Goal: Task Accomplishment & Management: Complete application form

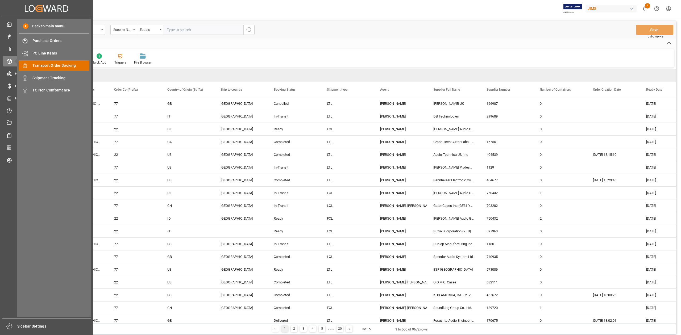
click at [54, 64] on span "Transport Order Booking" at bounding box center [60, 66] width 57 height 6
click at [68, 66] on span "Transport Order Booking" at bounding box center [60, 66] width 57 height 6
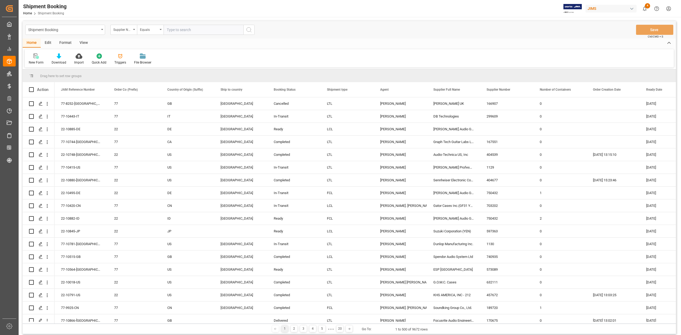
click at [208, 31] on input "text" at bounding box center [204, 30] width 80 height 10
paste input "77-10644-CN"
type input "77-10644-CN"
click at [247, 31] on icon "search button" at bounding box center [249, 30] width 6 height 6
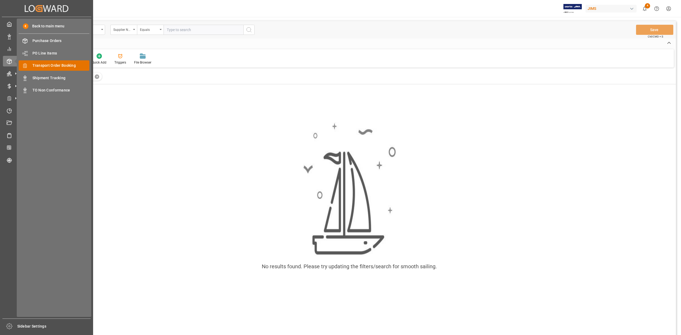
drag, startPoint x: 62, startPoint y: 66, endPoint x: 70, endPoint y: 69, distance: 9.1
click at [62, 66] on span "Transport Order Booking" at bounding box center [60, 66] width 57 height 6
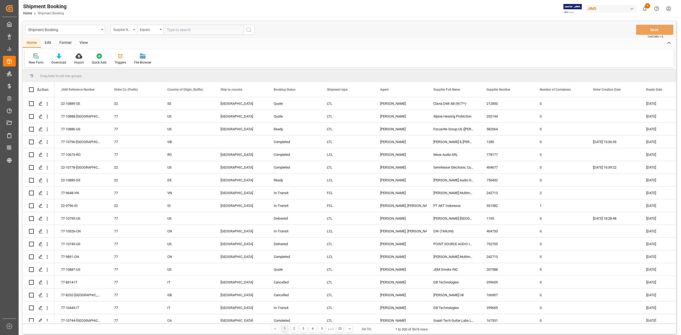
click at [133, 29] on icon "open menu" at bounding box center [134, 29] width 2 height 1
click at [139, 54] on div "JAM Reference Number" at bounding box center [150, 54] width 79 height 11
click at [214, 30] on input "text" at bounding box center [204, 30] width 80 height 10
paste input "77-10644-CN"
type input "77-10644-CN"
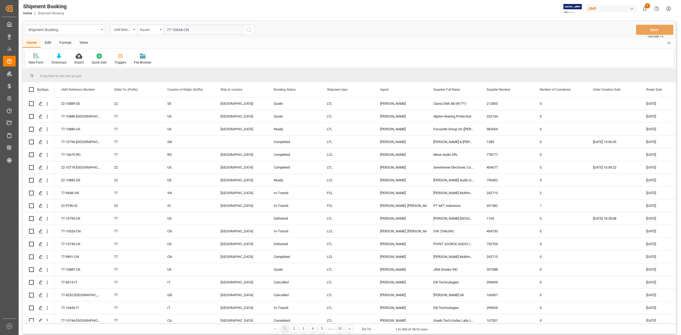
click at [250, 32] on icon "search button" at bounding box center [249, 30] width 6 height 6
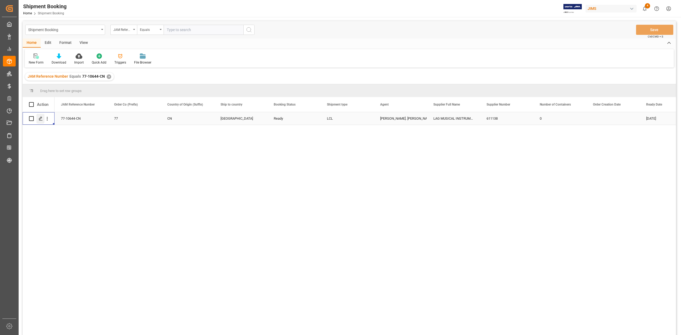
click at [43, 120] on div "Press SPACE to select this row." at bounding box center [40, 119] width 8 height 10
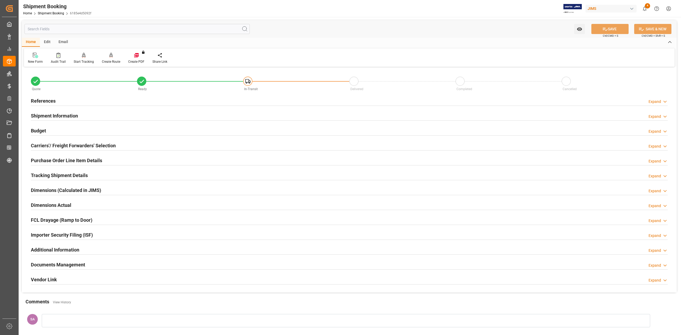
click at [48, 100] on h2 "References" at bounding box center [43, 100] width 25 height 7
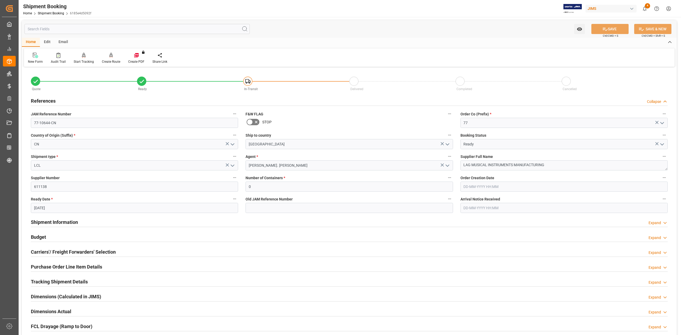
drag, startPoint x: 57, startPoint y: 223, endPoint x: 155, endPoint y: 208, distance: 99.9
click at [57, 223] on h2 "Shipment Information" at bounding box center [54, 222] width 47 height 7
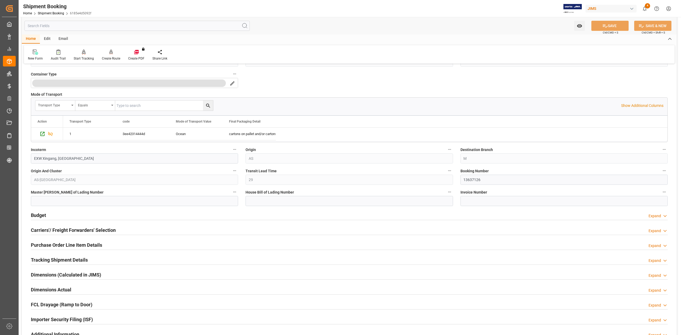
scroll to position [319, 0]
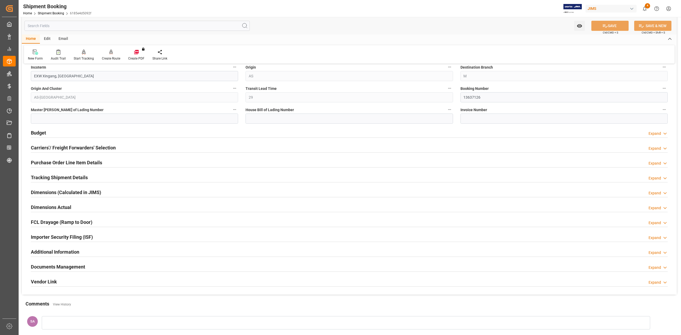
click at [43, 133] on h2 "Budget" at bounding box center [38, 132] width 15 height 7
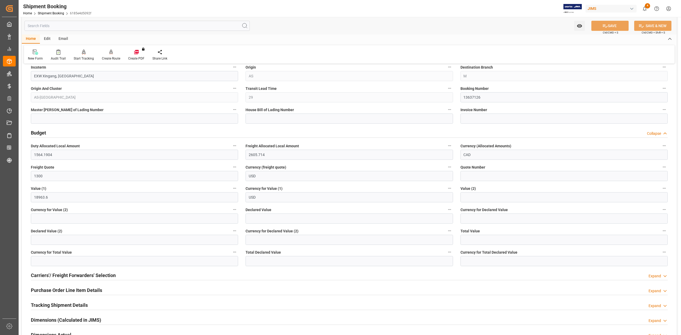
click at [43, 133] on h2 "Budget" at bounding box center [38, 132] width 15 height 7
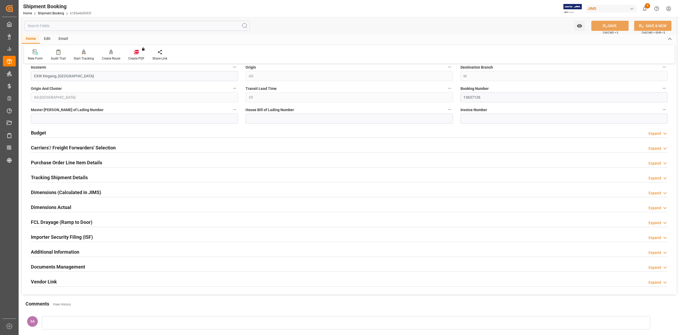
click at [72, 255] on h2 "Additional Information" at bounding box center [55, 252] width 48 height 7
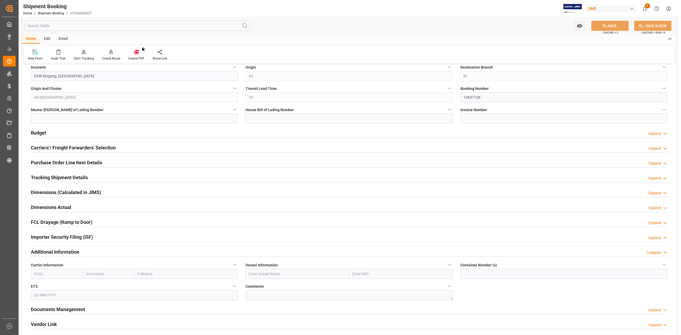
click at [72, 255] on h2 "Additional Information" at bounding box center [55, 252] width 48 height 7
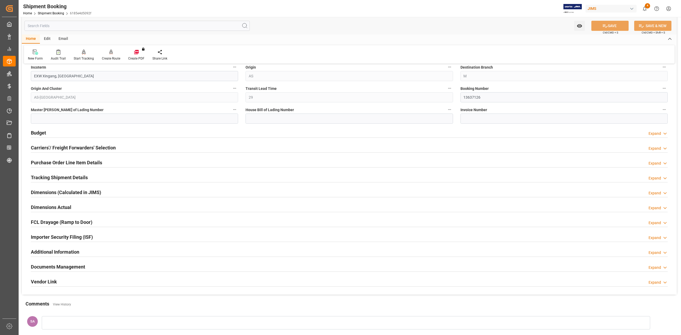
click at [59, 177] on h2 "Tracking Shipment Details" at bounding box center [59, 177] width 57 height 7
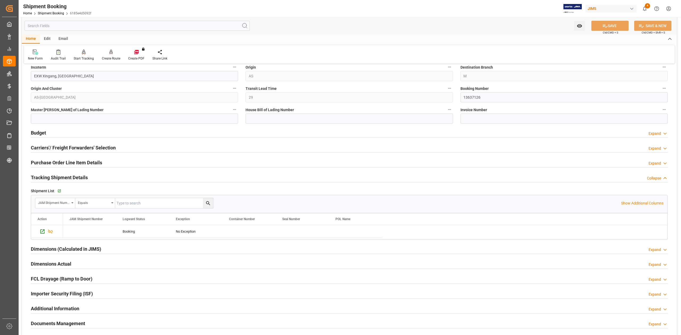
click at [59, 177] on h2 "Tracking Shipment Details" at bounding box center [59, 177] width 57 height 7
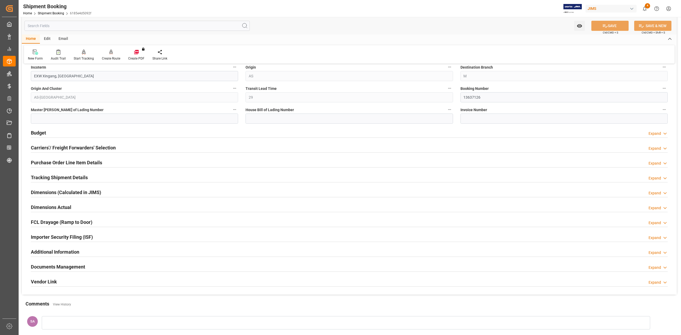
click at [59, 269] on h2 "Documents Management" at bounding box center [58, 267] width 54 height 7
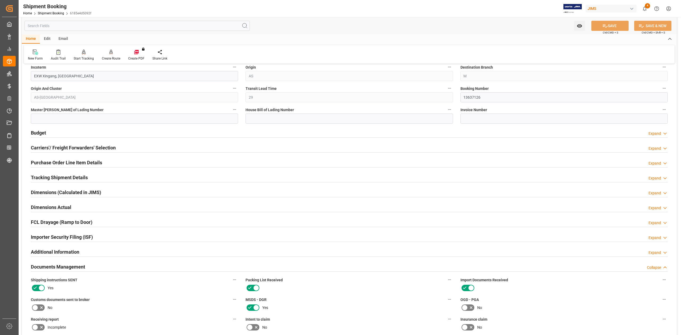
click at [59, 269] on h2 "Documents Management" at bounding box center [58, 267] width 54 height 7
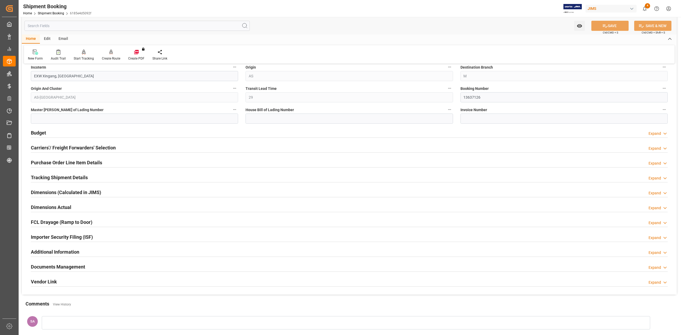
click at [51, 207] on h2 "Dimensions Actual" at bounding box center [51, 207] width 40 height 7
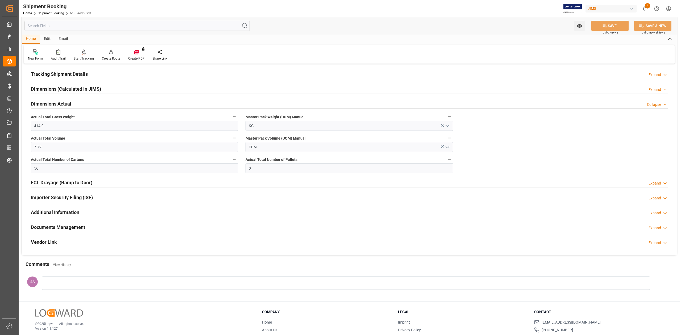
scroll to position [426, 0]
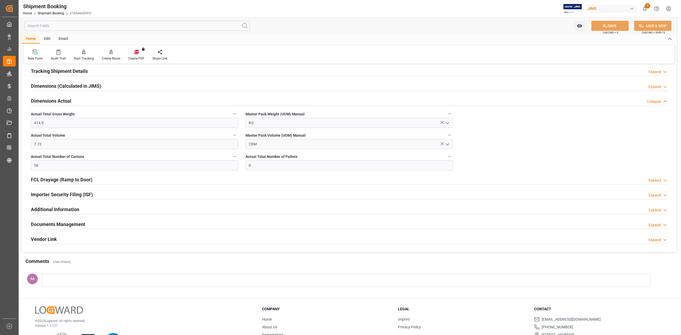
drag, startPoint x: 49, startPoint y: 72, endPoint x: 52, endPoint y: 75, distance: 3.2
click at [50, 72] on h2 "Tracking Shipment Details" at bounding box center [59, 71] width 57 height 7
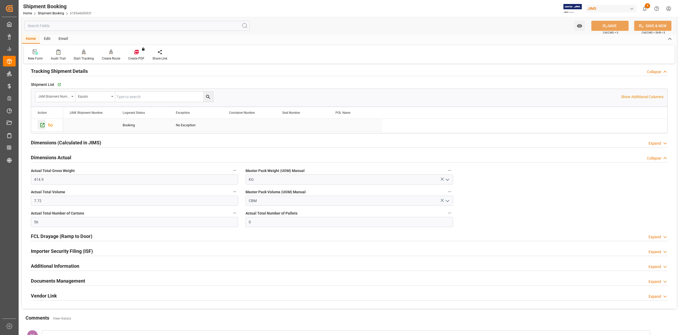
click at [42, 125] on icon "Press SPACE to select this row." at bounding box center [42, 125] width 4 height 4
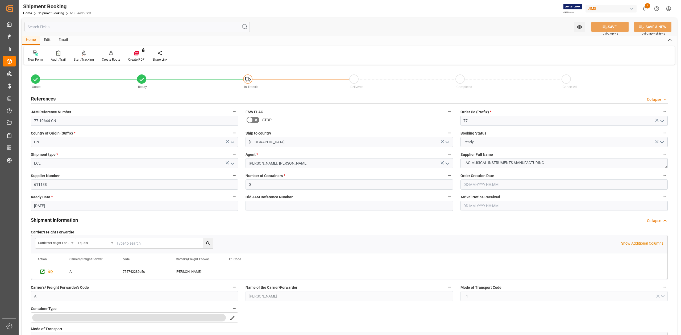
scroll to position [0, 0]
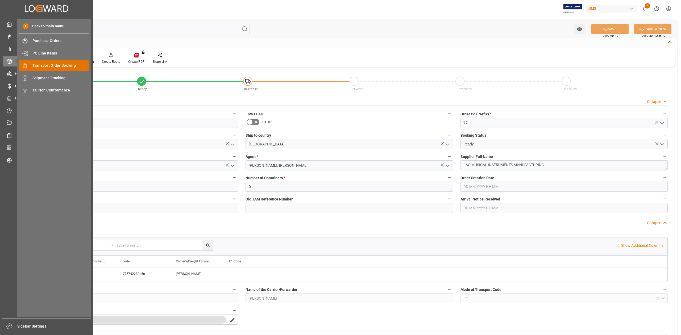
click at [49, 65] on span "Transport Order Booking" at bounding box center [60, 66] width 57 height 6
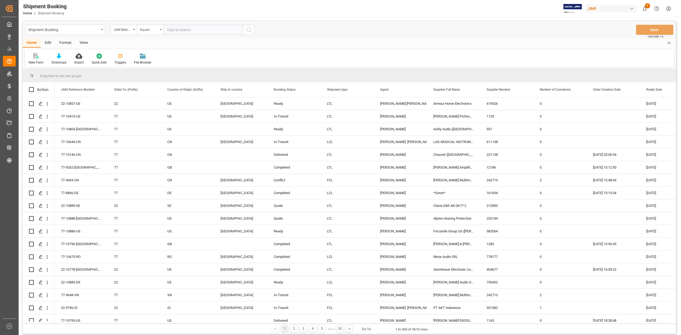
click at [37, 60] on div "New Form" at bounding box center [36, 62] width 15 height 5
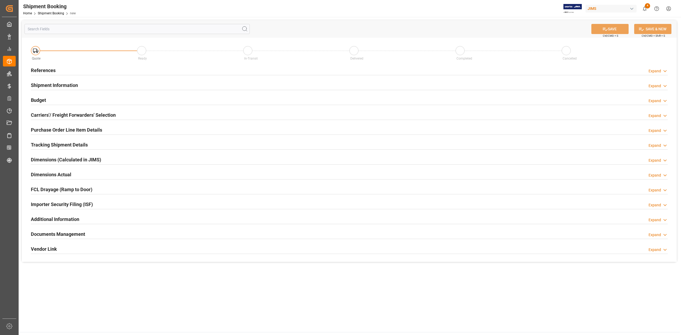
click at [55, 72] on h2 "References" at bounding box center [43, 70] width 25 height 7
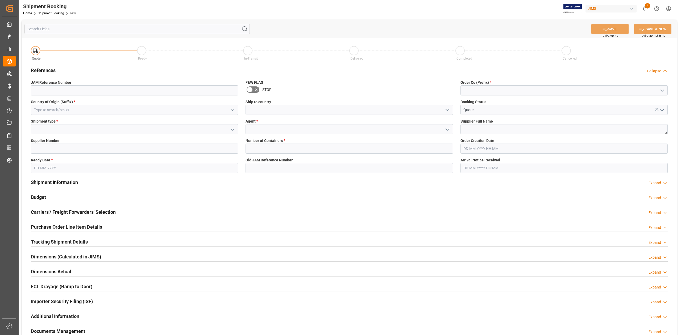
click at [51, 72] on h2 "References" at bounding box center [43, 70] width 25 height 7
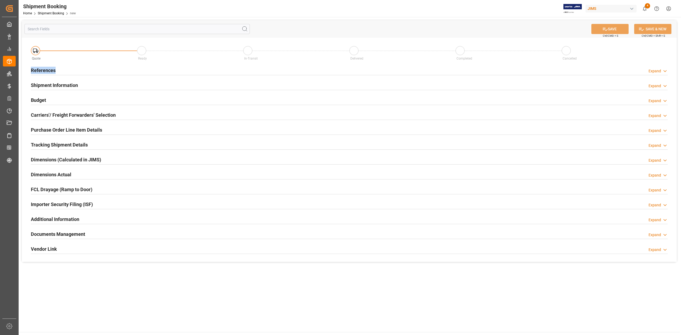
click at [51, 72] on h2 "References" at bounding box center [43, 70] width 25 height 7
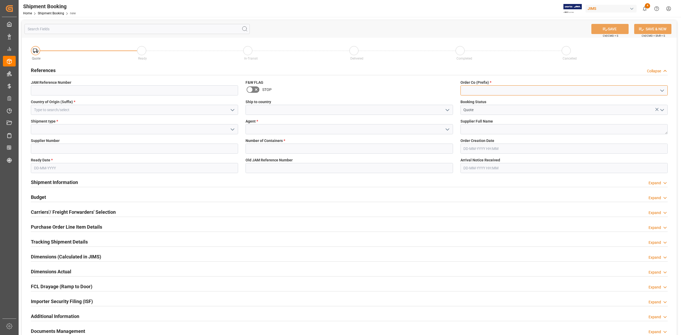
click at [500, 89] on input at bounding box center [564, 90] width 207 height 10
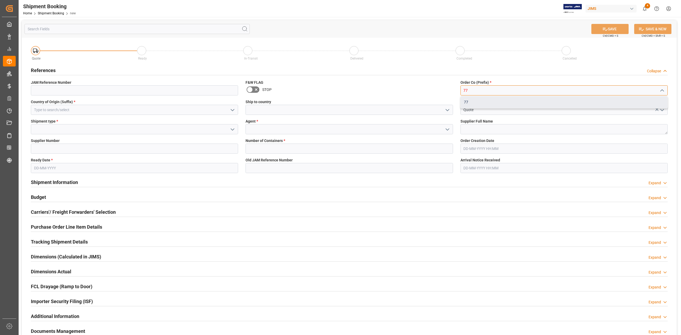
click at [492, 99] on div "77" at bounding box center [564, 102] width 207 height 12
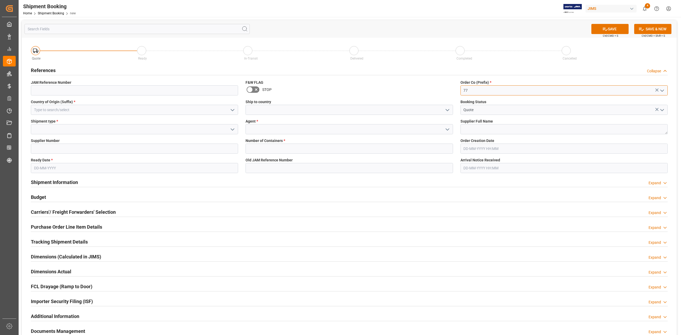
type input "77"
click at [60, 111] on input at bounding box center [134, 110] width 207 height 10
click at [46, 120] on div "CN" at bounding box center [134, 122] width 207 height 12
type input "CN"
click at [260, 110] on input at bounding box center [349, 110] width 207 height 10
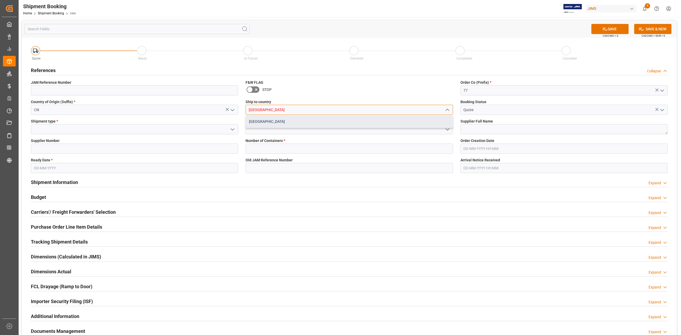
click at [263, 119] on div "[GEOGRAPHIC_DATA]" at bounding box center [349, 122] width 207 height 12
type input "[GEOGRAPHIC_DATA]"
click at [107, 129] on input at bounding box center [134, 129] width 207 height 10
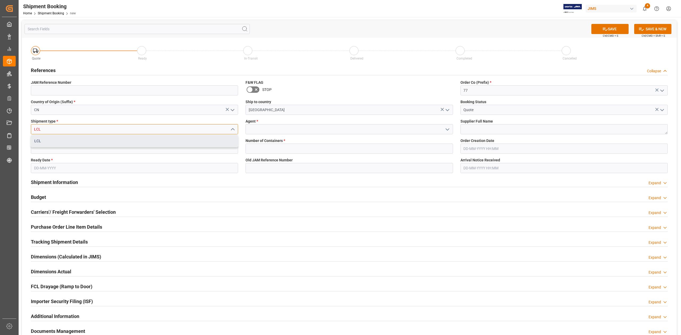
click at [110, 139] on div "LCL" at bounding box center [134, 141] width 207 height 12
type input "LCL"
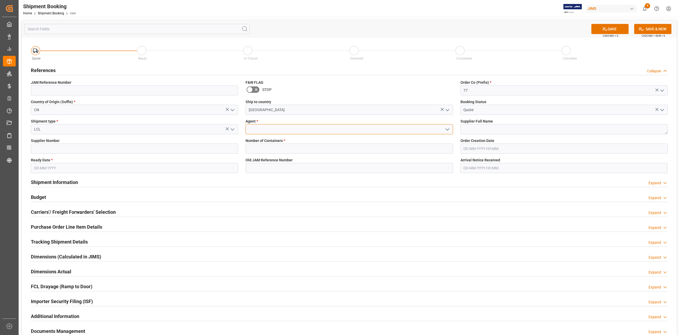
click at [306, 131] on input at bounding box center [349, 129] width 207 height 10
click at [302, 142] on div "[PERSON_NAME]" at bounding box center [349, 141] width 207 height 12
type input "[PERSON_NAME]"
click at [495, 127] on textarea at bounding box center [564, 129] width 207 height 10
paste textarea "KALA BRAND MUSIC CO.([GEOGRAPHIC_DATA])"
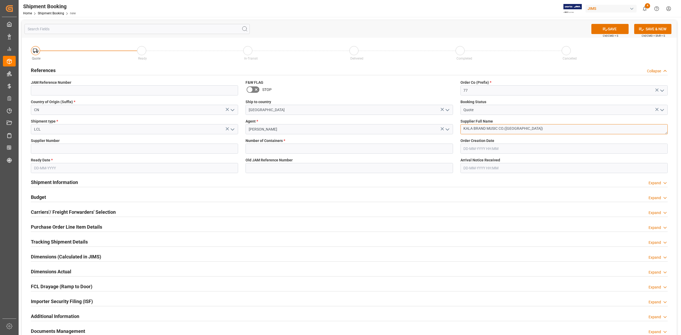
type textarea "KALA BRAND MUSIC CO.([GEOGRAPHIC_DATA])"
click at [77, 149] on input at bounding box center [134, 149] width 207 height 10
click at [50, 150] on input at bounding box center [134, 149] width 207 height 10
paste input "280413"
type input "280413"
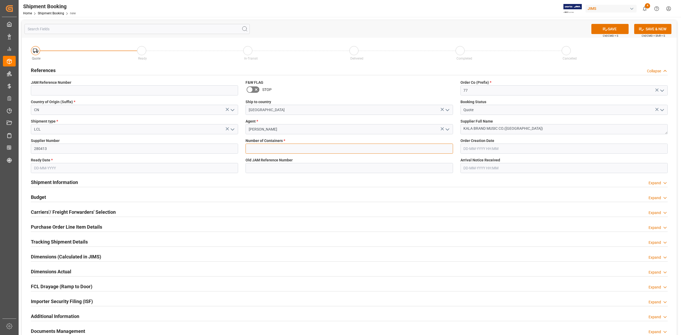
click at [285, 149] on input "text" at bounding box center [349, 149] width 207 height 10
type input "0"
click at [70, 168] on input "text" at bounding box center [134, 168] width 207 height 10
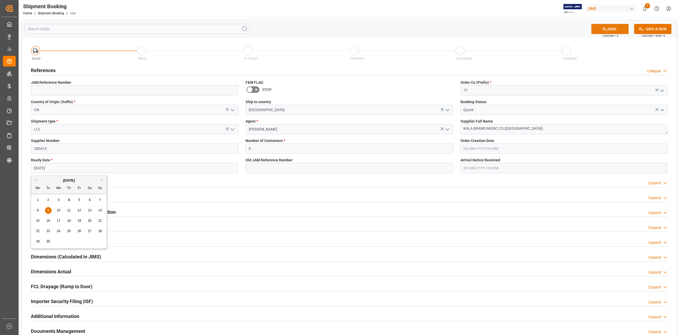
type input "[DATE]"
click at [611, 26] on button "SAVE" at bounding box center [610, 29] width 37 height 10
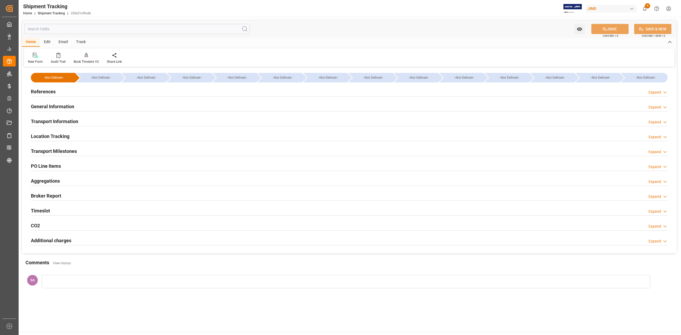
click at [51, 150] on h2 "Transport Milestones" at bounding box center [54, 151] width 46 height 7
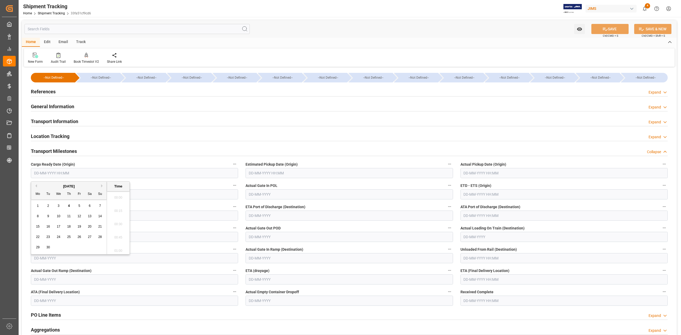
click at [106, 171] on input "text" at bounding box center [134, 173] width 207 height 10
click at [36, 227] on span "15" at bounding box center [37, 227] width 3 height 4
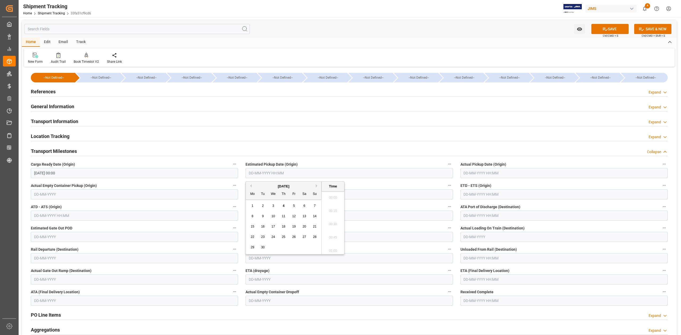
click at [357, 174] on input "text" at bounding box center [349, 173] width 207 height 10
click at [78, 173] on input "15-09-2025 00:00" at bounding box center [134, 173] width 207 height 10
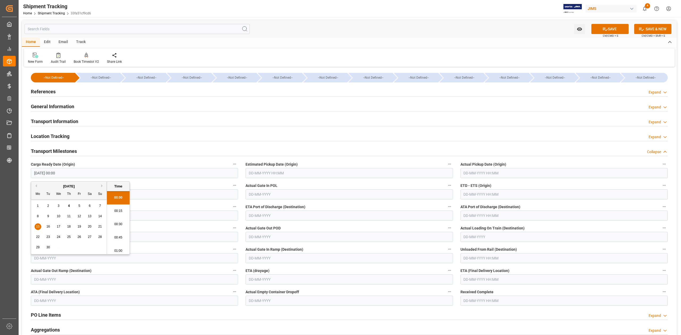
click at [78, 173] on input "15-09-2025 00:00" at bounding box center [134, 173] width 207 height 10
click at [270, 171] on input "text" at bounding box center [349, 173] width 207 height 10
type input "04-09-2025 00:00"
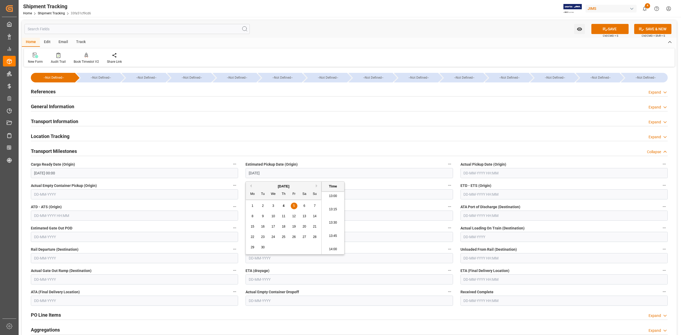
click at [468, 192] on input "text" at bounding box center [564, 195] width 207 height 10
type input "05-09-2025 00:00"
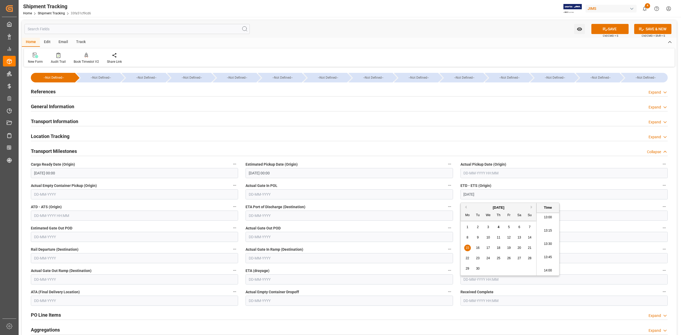
click at [474, 175] on input "text" at bounding box center [564, 173] width 207 height 10
type input "15-09-2025 00:00"
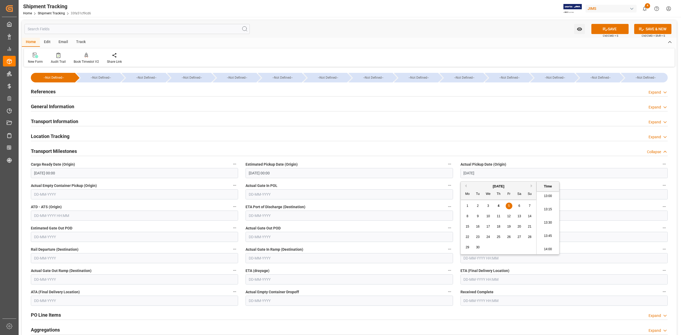
click at [511, 207] on div "5" at bounding box center [509, 206] width 7 height 6
type input "05-09-2025 00:00"
click at [509, 281] on input "text" at bounding box center [564, 280] width 207 height 10
click at [530, 201] on div "September 2025" at bounding box center [499, 202] width 76 height 5
click at [531, 203] on button "Next Month" at bounding box center [532, 201] width 3 height 3
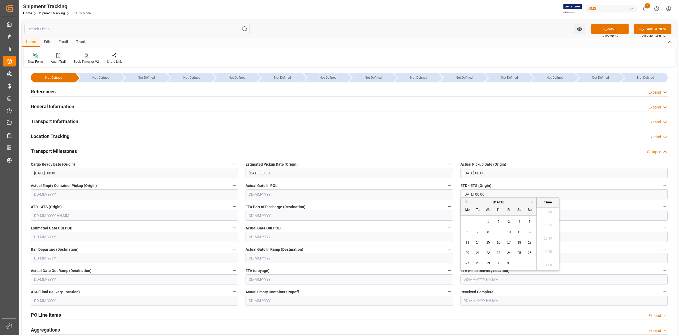
click at [468, 264] on span "27" at bounding box center [467, 264] width 3 height 4
type input "27-10-2025 00:00"
click at [600, 31] on button "SAVE" at bounding box center [610, 29] width 37 height 10
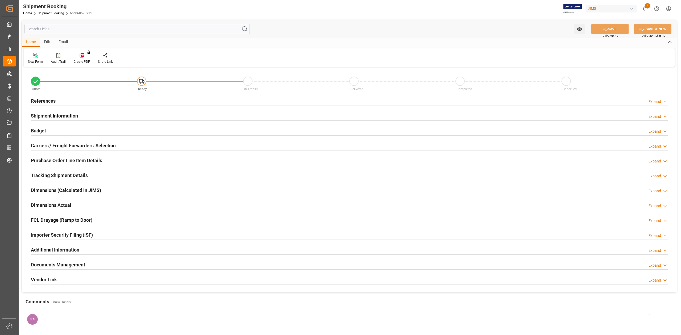
type input "0"
type input "[DATE]"
drag, startPoint x: 52, startPoint y: 100, endPoint x: 56, endPoint y: 101, distance: 4.0
click at [52, 100] on h2 "References" at bounding box center [43, 100] width 25 height 7
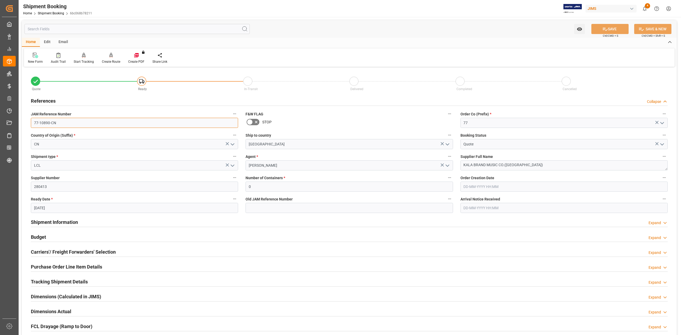
click at [64, 125] on input "77-10890-CN" at bounding box center [134, 123] width 207 height 10
click at [61, 124] on input "77-10890-CN" at bounding box center [134, 123] width 207 height 10
drag, startPoint x: 60, startPoint y: 124, endPoint x: 28, endPoint y: 124, distance: 31.9
click at [28, 124] on div "JAM Reference Number 77-10890-CN" at bounding box center [134, 119] width 215 height 21
